Goal: Information Seeking & Learning: Learn about a topic

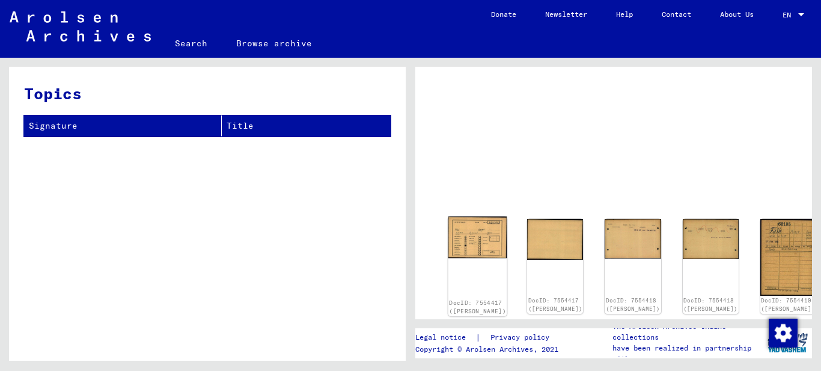
click at [461, 227] on img at bounding box center [477, 237] width 59 height 42
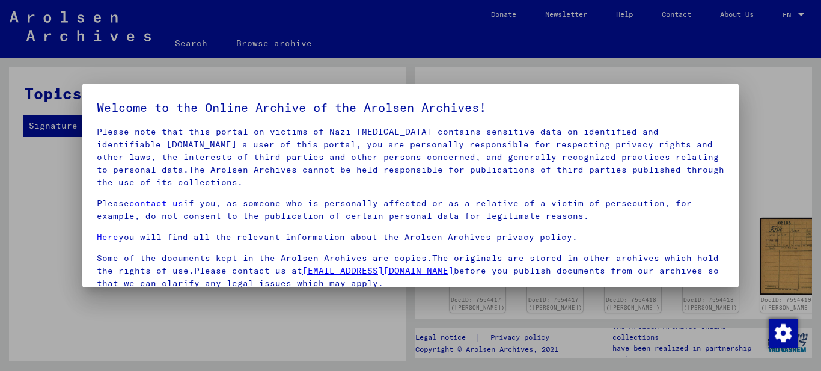
scroll to position [97, 0]
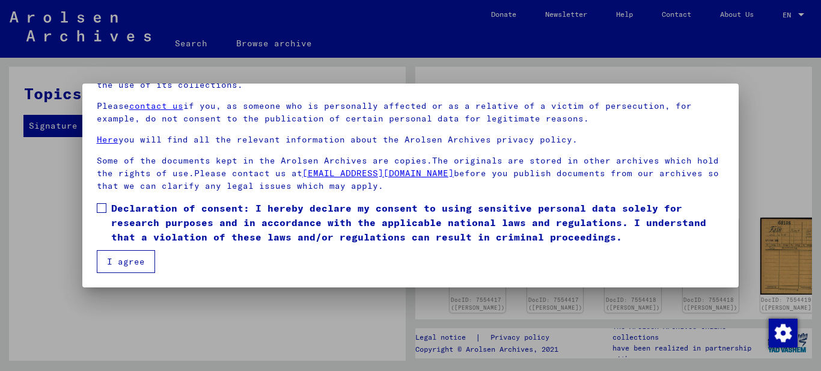
click at [96, 207] on mat-dialog-content "Our terms of use were established by the international commission, which is the…" at bounding box center [410, 152] width 657 height 241
click at [106, 207] on span at bounding box center [102, 208] width 10 height 10
click at [121, 256] on button "I agree" at bounding box center [126, 261] width 58 height 23
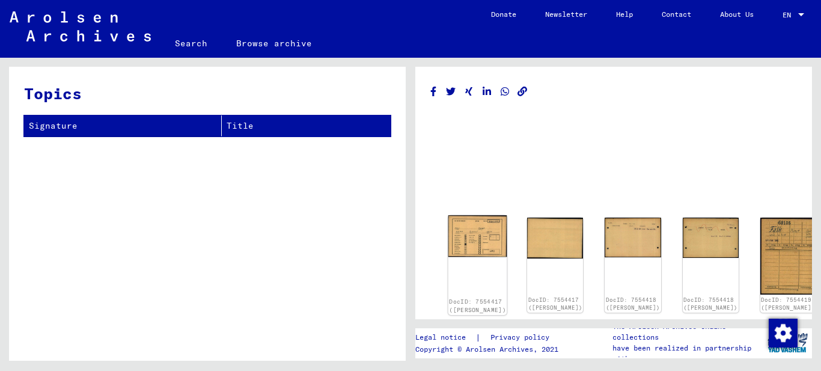
click at [477, 226] on img at bounding box center [477, 236] width 59 height 42
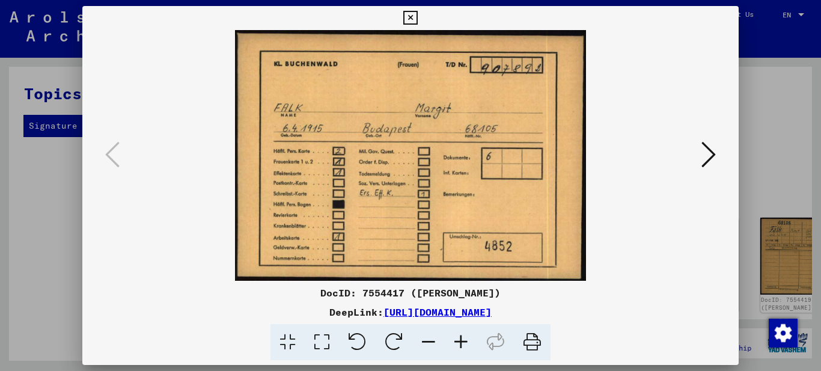
click at [708, 157] on icon at bounding box center [708, 154] width 14 height 29
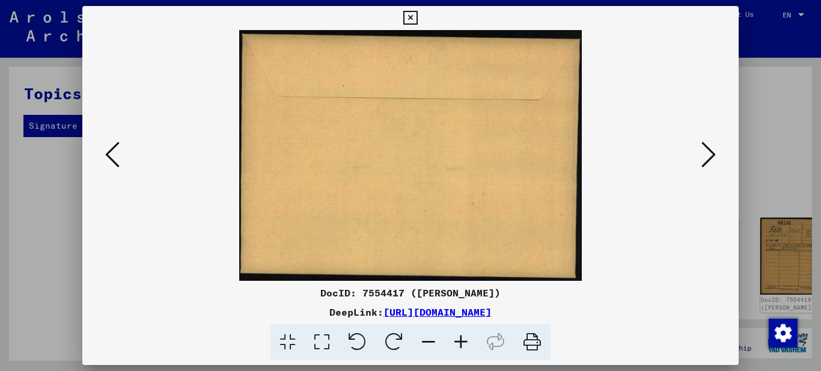
click at [710, 147] on icon at bounding box center [708, 154] width 14 height 29
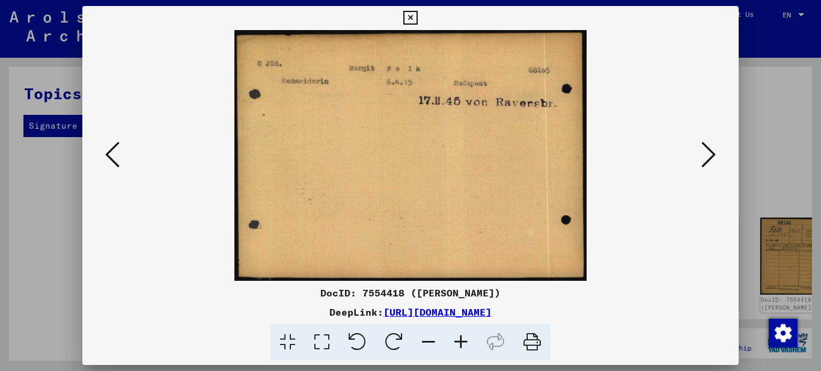
click at [707, 154] on icon at bounding box center [708, 154] width 14 height 29
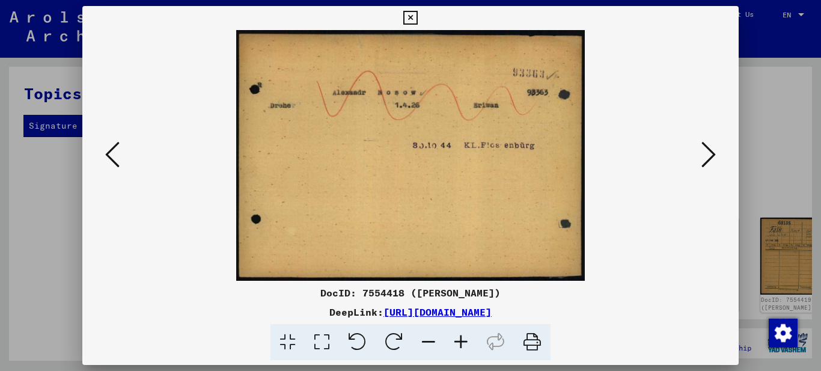
click at [713, 153] on icon at bounding box center [708, 154] width 14 height 29
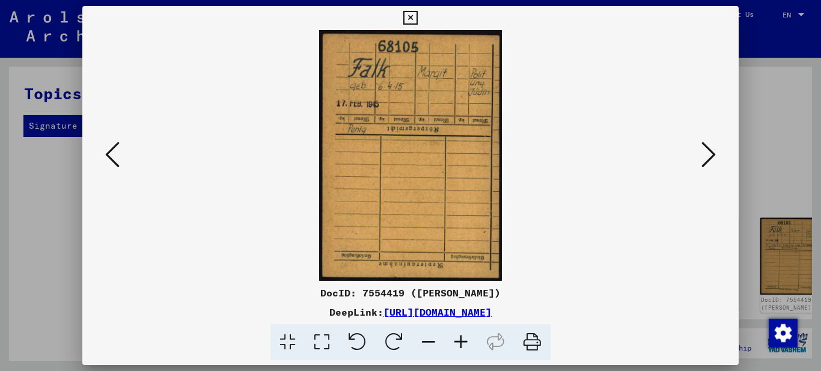
click at [701, 147] on button at bounding box center [709, 155] width 22 height 34
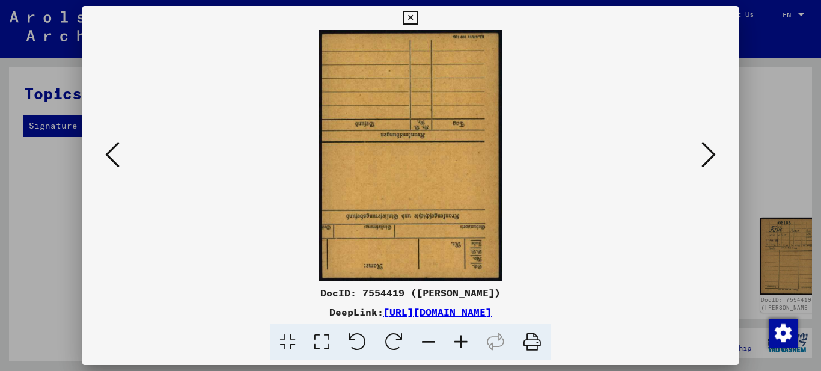
click at [711, 153] on icon at bounding box center [708, 154] width 14 height 29
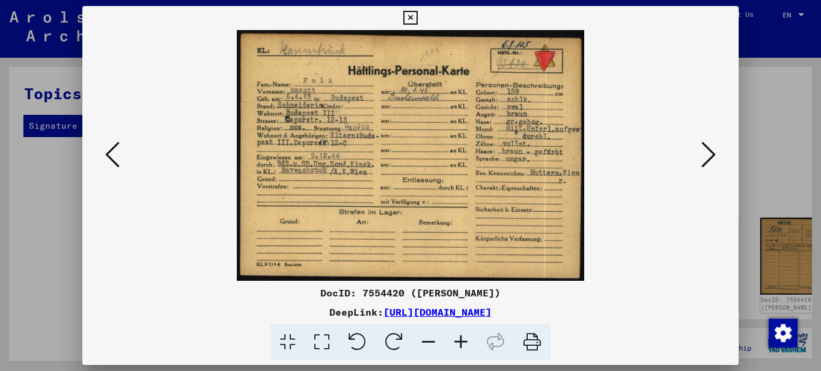
click at [710, 150] on icon at bounding box center [708, 154] width 14 height 29
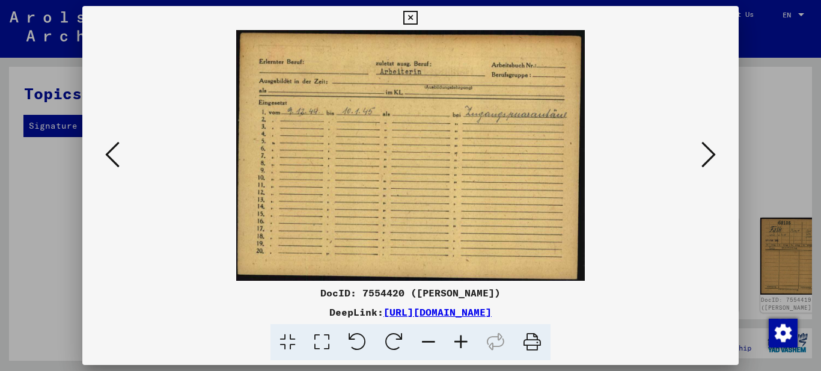
click at [702, 151] on icon at bounding box center [708, 154] width 14 height 29
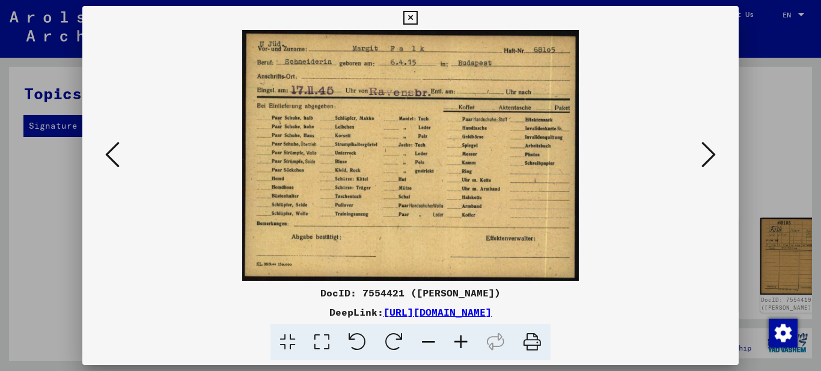
click at [713, 157] on icon at bounding box center [708, 154] width 14 height 29
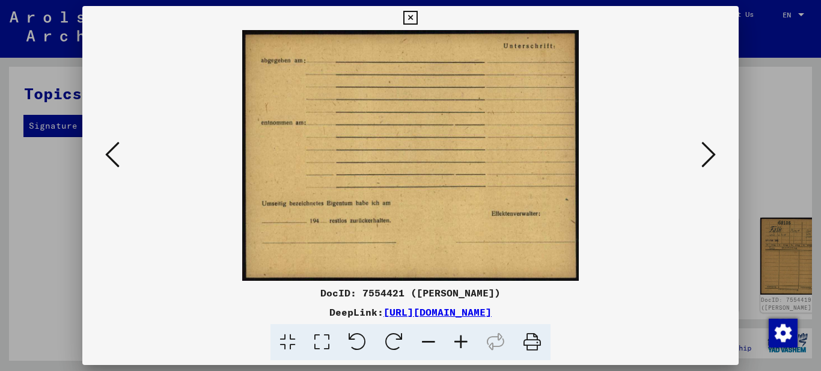
click at [711, 157] on icon at bounding box center [708, 154] width 14 height 29
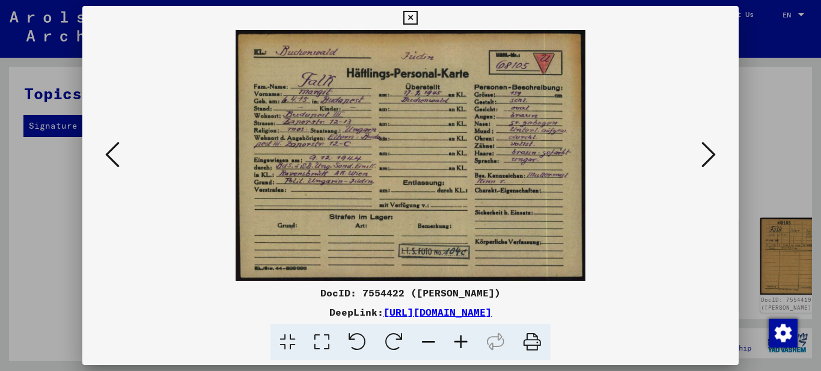
click at [581, 268] on img at bounding box center [410, 155] width 575 height 251
click at [708, 147] on icon at bounding box center [708, 154] width 14 height 29
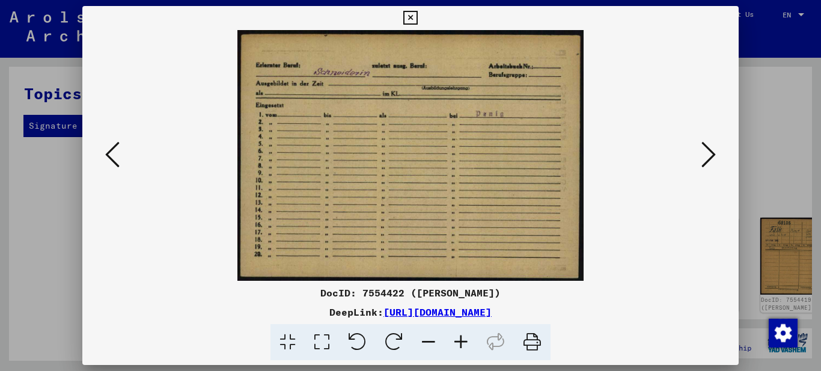
click at [705, 150] on icon at bounding box center [708, 154] width 14 height 29
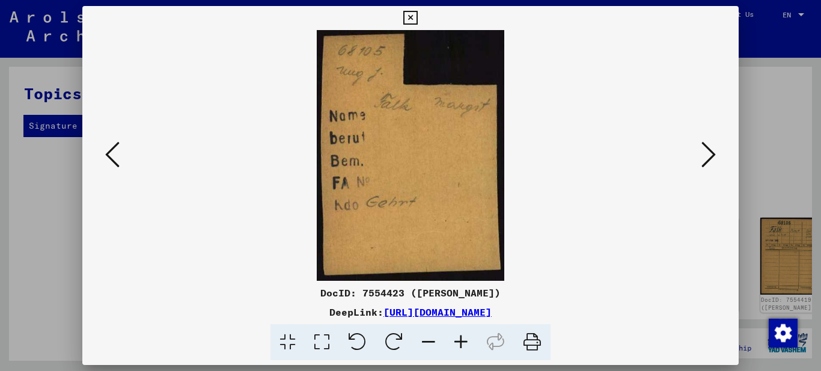
click at [710, 149] on icon at bounding box center [708, 154] width 14 height 29
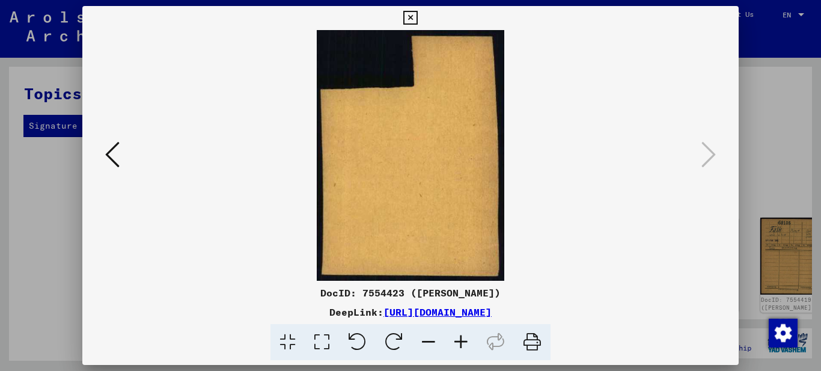
click at [106, 150] on icon at bounding box center [112, 154] width 14 height 29
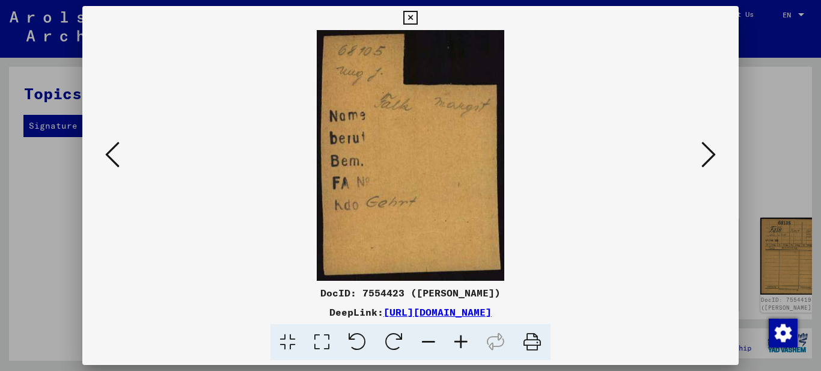
click at [106, 150] on icon at bounding box center [112, 154] width 14 height 29
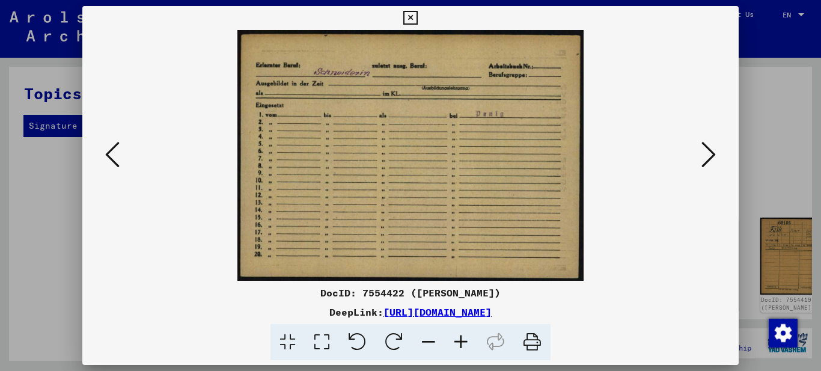
click at [109, 151] on icon at bounding box center [112, 154] width 14 height 29
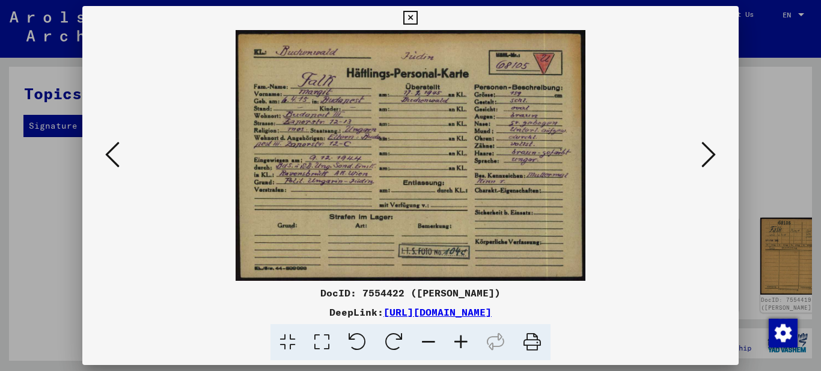
click at [108, 153] on icon at bounding box center [112, 154] width 14 height 29
